Goal: Find specific page/section: Find specific page/section

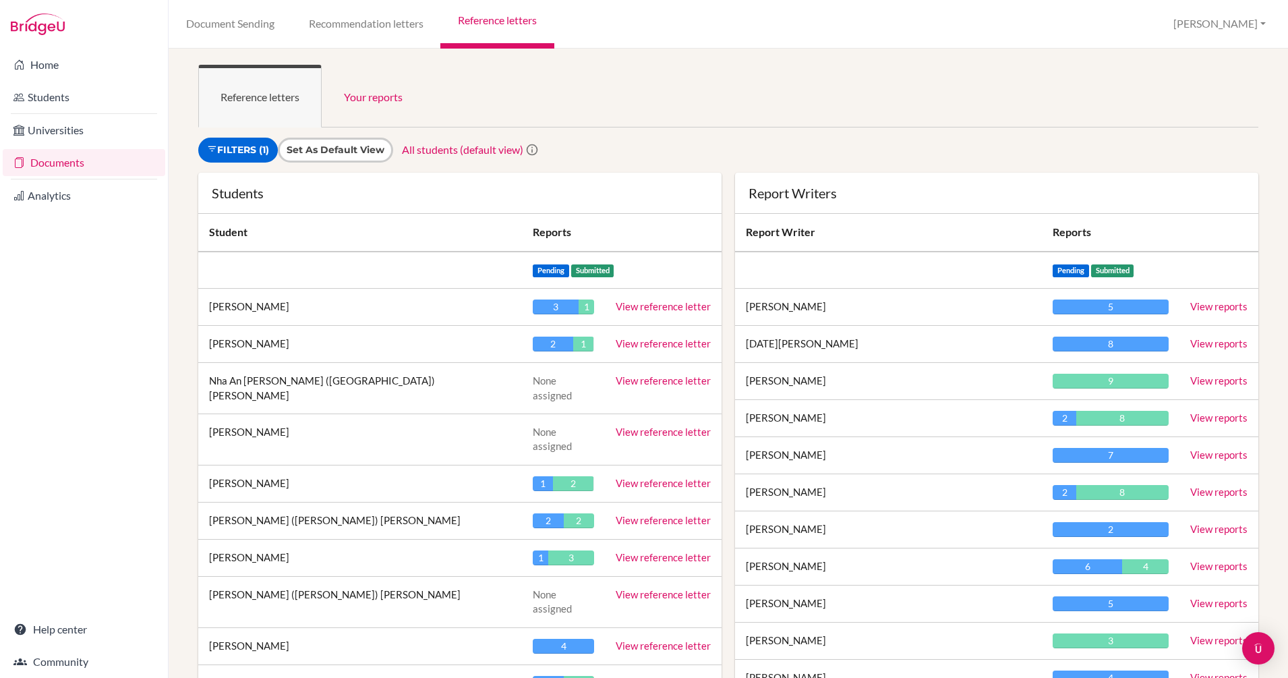
click at [825, 499] on td "[PERSON_NAME]" at bounding box center [888, 492] width 307 height 37
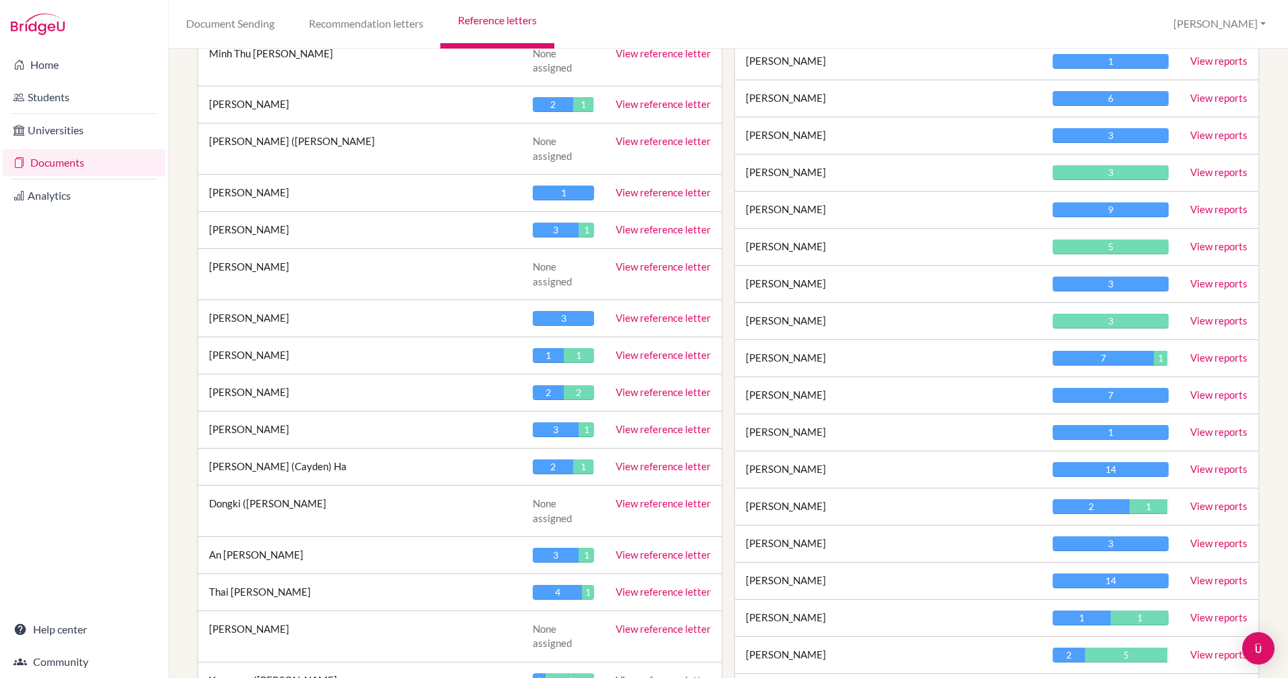
scroll to position [1580, 0]
click at [1207, 471] on link "View reports" at bounding box center [1218, 468] width 57 height 12
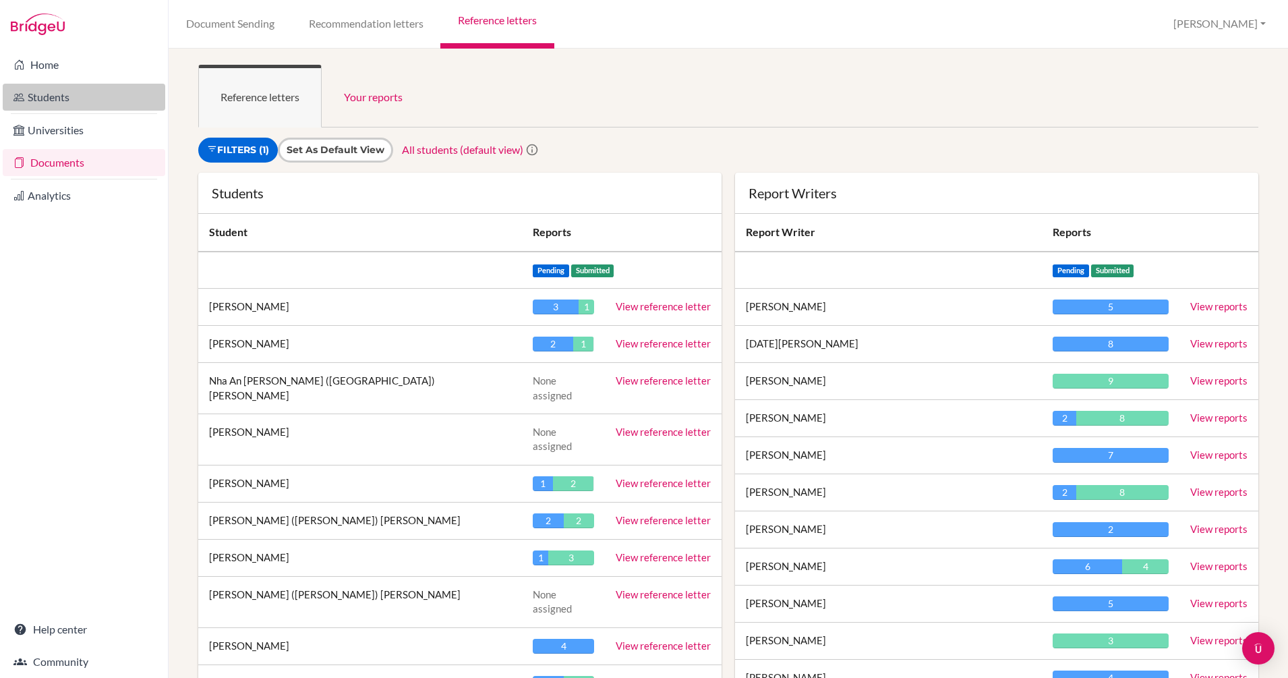
click at [70, 92] on link "Students" at bounding box center [84, 97] width 162 height 27
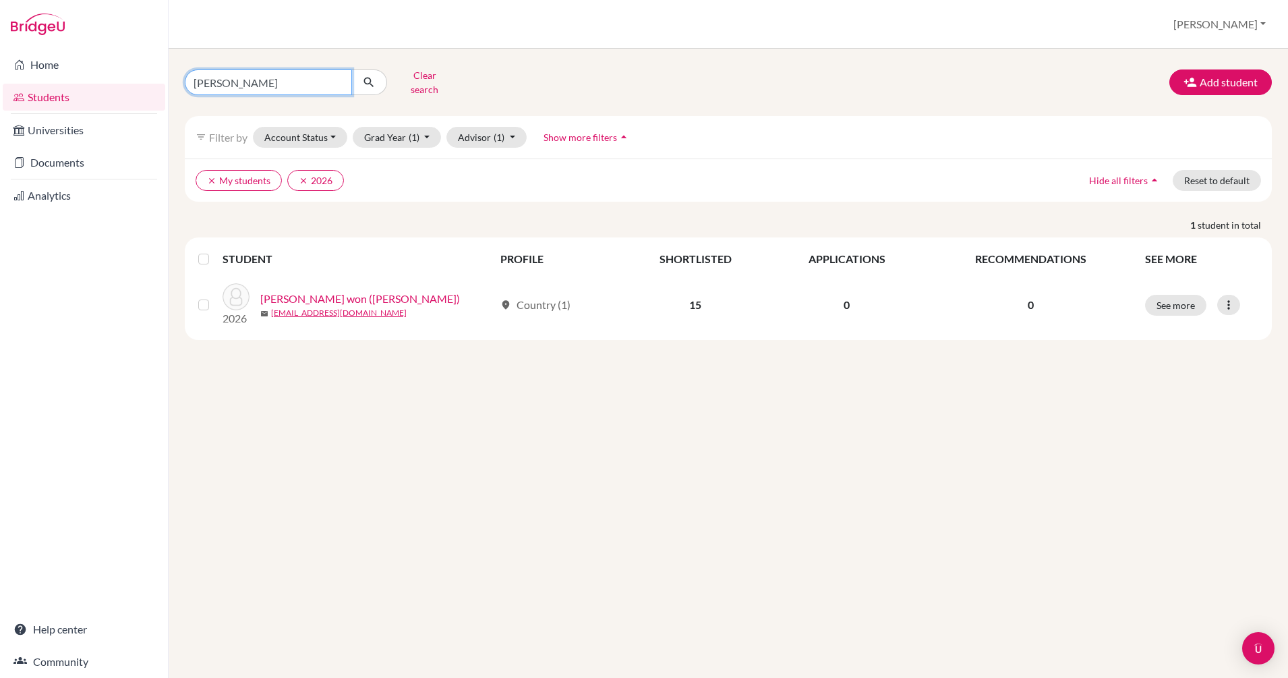
click at [245, 80] on input "ella" at bounding box center [268, 82] width 167 height 26
type input "e"
type input "tom"
click button "submit" at bounding box center [369, 82] width 36 height 26
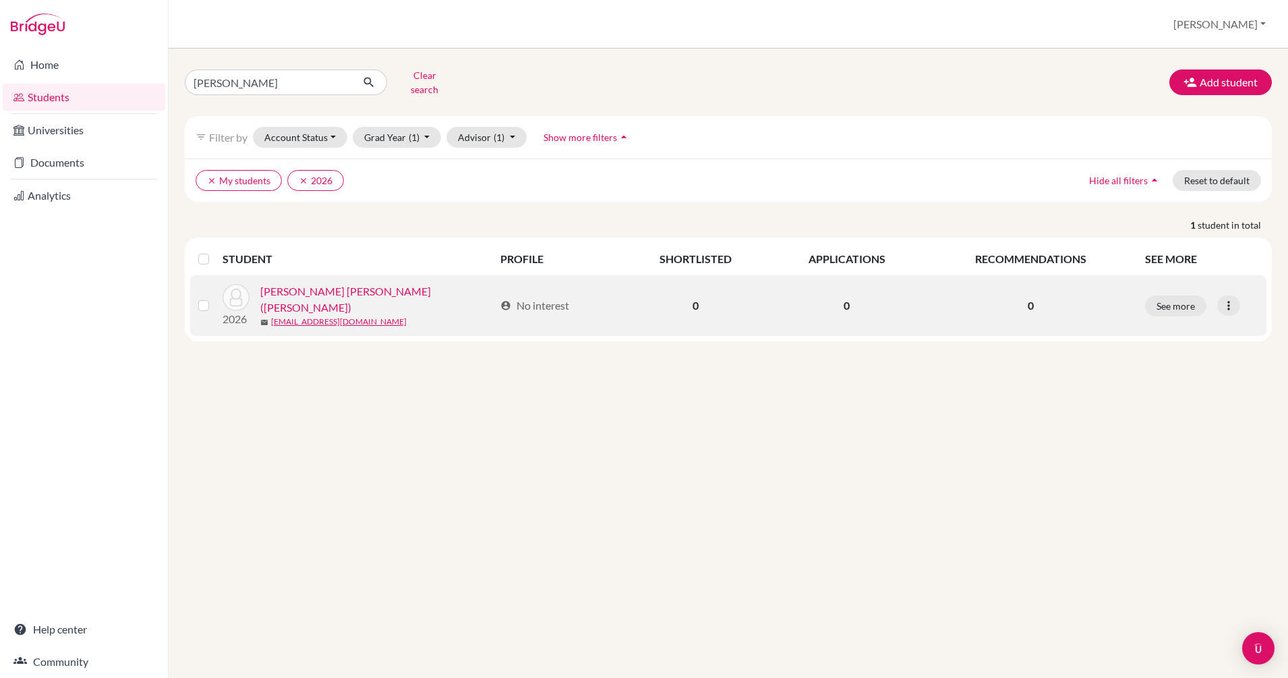
click at [338, 289] on link "Nguyen, Gia Bach (Tom)" at bounding box center [377, 299] width 234 height 32
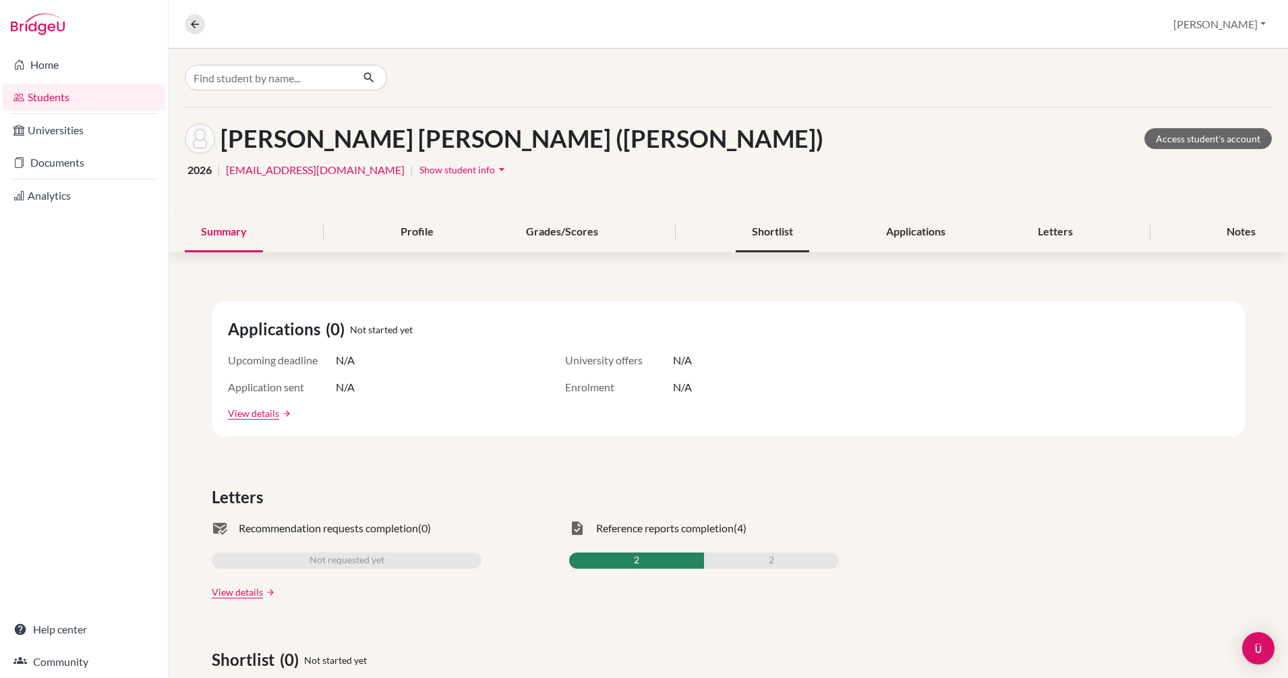
click at [771, 224] on div "Shortlist" at bounding box center [771, 232] width 73 height 40
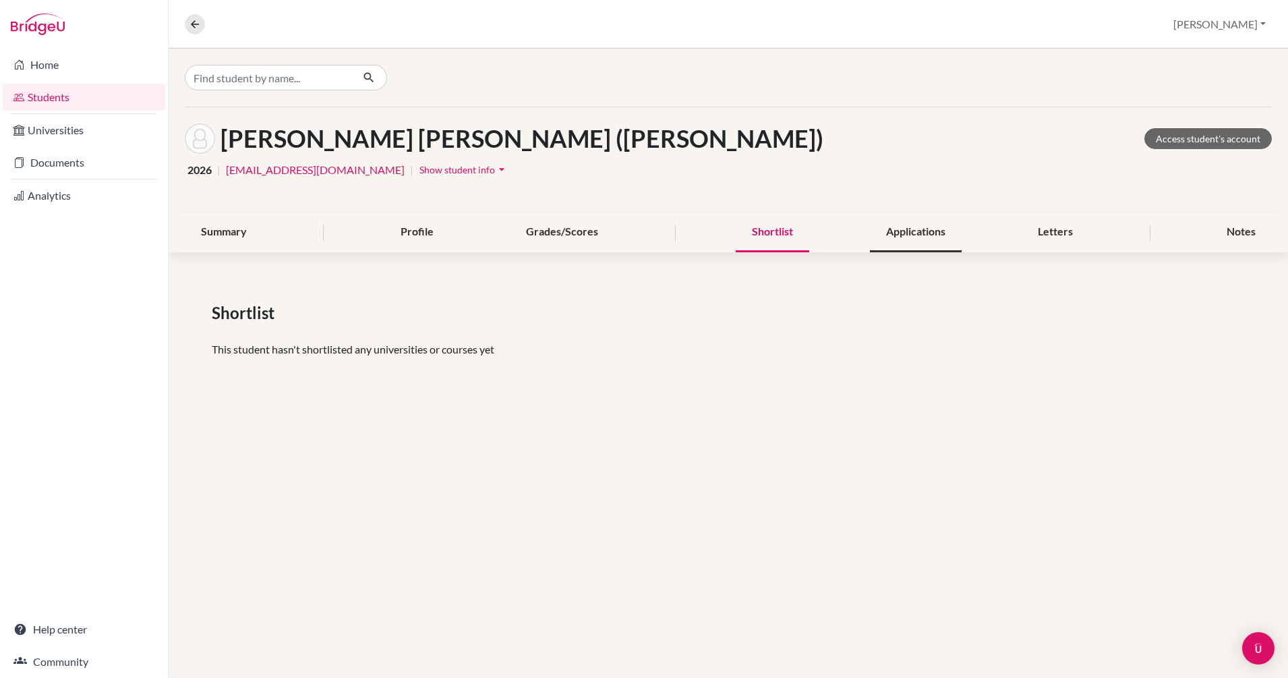
click at [892, 230] on div "Applications" at bounding box center [916, 232] width 92 height 40
